Goal: Transaction & Acquisition: Subscribe to service/newsletter

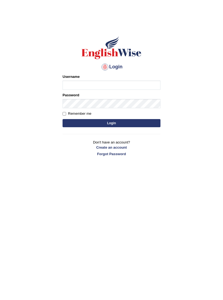
click at [102, 83] on input "Username" at bounding box center [111, 85] width 98 height 9
type input "S"
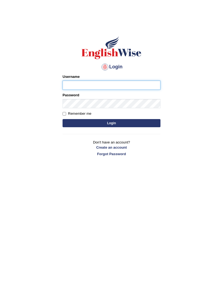
type input "Swetalimbu"
click at [114, 125] on button "Login" at bounding box center [111, 123] width 98 height 8
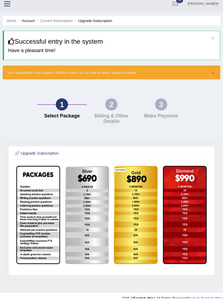
scroll to position [1, 0]
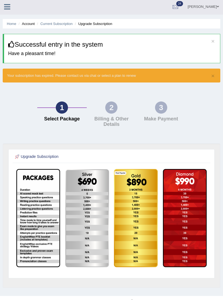
click at [161, 108] on div "3" at bounding box center [161, 108] width 12 height 12
click at [58, 24] on link "Current Subscription" at bounding box center [56, 24] width 32 height 4
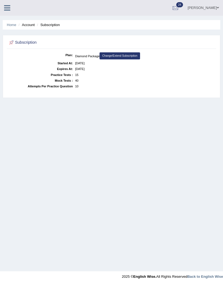
click at [53, 26] on li "Subscription" at bounding box center [48, 24] width 24 height 5
click at [52, 24] on li "Subscription" at bounding box center [48, 24] width 24 height 5
click at [12, 23] on link "Home" at bounding box center [12, 25] width 10 height 4
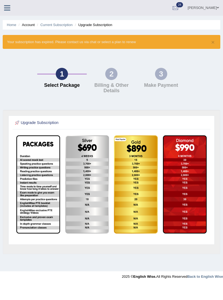
click at [179, 7] on div at bounding box center [175, 8] width 8 height 8
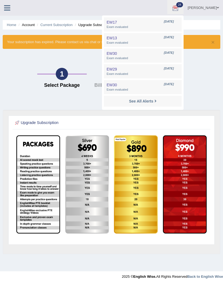
click at [11, 27] on link "Home" at bounding box center [12, 25] width 10 height 4
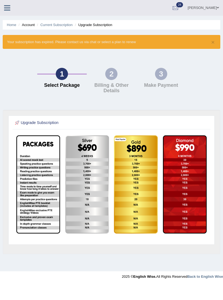
click at [7, 7] on icon at bounding box center [7, 7] width 6 height 7
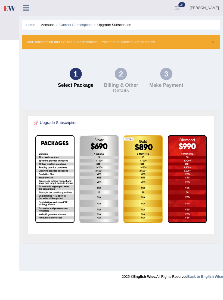
click at [215, 8] on link "[PERSON_NAME]" at bounding box center [204, 7] width 37 height 14
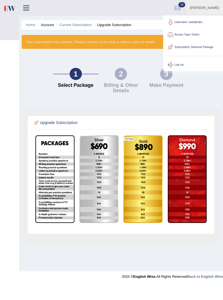
click at [181, 9] on div at bounding box center [177, 8] width 8 height 8
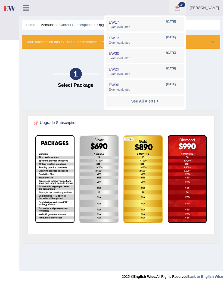
click at [155, 100] on strong "See All Alerts" at bounding box center [143, 101] width 24 height 4
